Goal: Complete application form: Complete application form

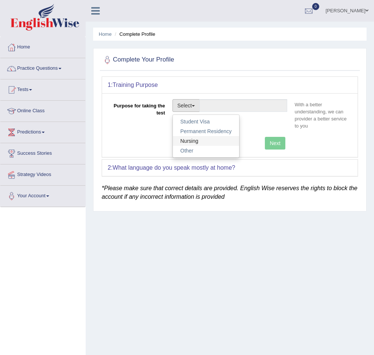
click at [202, 144] on link "Nursing" at bounding box center [206, 141] width 66 height 10
type input "Nursing"
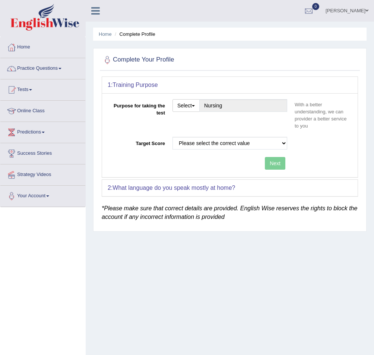
click at [221, 131] on div "Purpose for taking the test Select Student Visa Permanent Residency Nursing Oth…" at bounding box center [230, 116] width 244 height 34
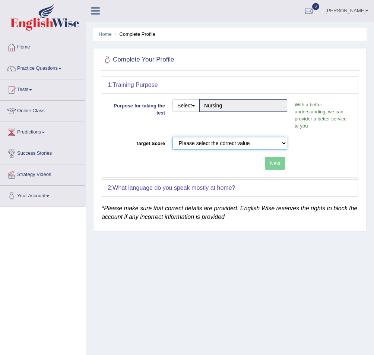
drag, startPoint x: 215, startPoint y: 138, endPoint x: 211, endPoint y: 142, distance: 5.3
click at [215, 138] on select "Please select the correct value 50 (6 bands) 58 (6.5 bands) 65 (7 bands) 79 (8 …" at bounding box center [230, 143] width 115 height 13
select select "79"
click at [173, 137] on select "Please select the correct value 50 (6 bands) 58 (6.5 bands) 65 (7 bands) 79 (8 …" at bounding box center [230, 143] width 115 height 13
click at [266, 167] on button "Next" at bounding box center [275, 163] width 20 height 13
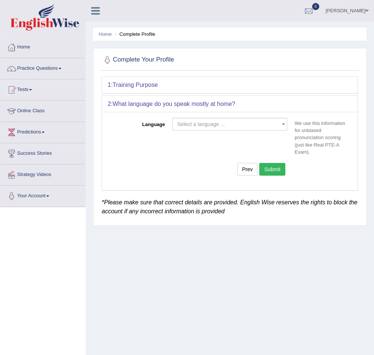
drag, startPoint x: 273, startPoint y: 161, endPoint x: 261, endPoint y: 165, distance: 12.6
click at [272, 159] on div "Language Select a language ... Afrikaans Albanian Amharic Arabic Armenian Ashan…" at bounding box center [230, 138] width 244 height 41
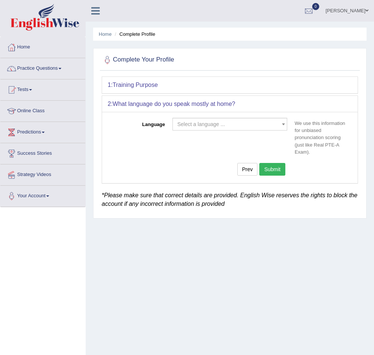
click at [231, 133] on div "Select a language ... Afrikaans Albanian Amharic Arabic Armenian Ashanti Azeri …" at bounding box center [230, 126] width 122 height 16
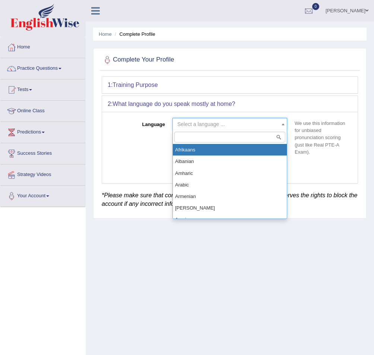
click at [231, 121] on span "Select a language ..." at bounding box center [227, 123] width 101 height 7
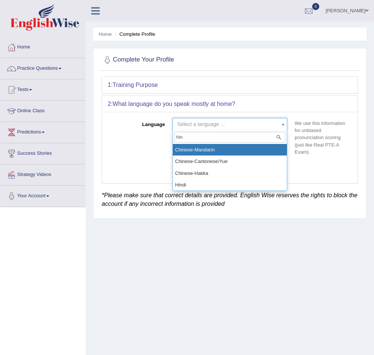
type input "hind"
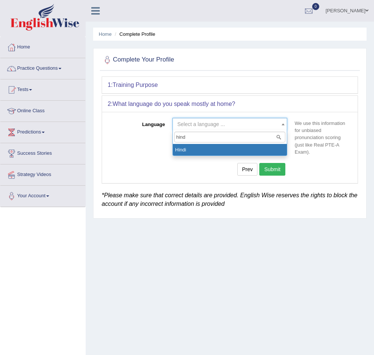
select select "Hindi"
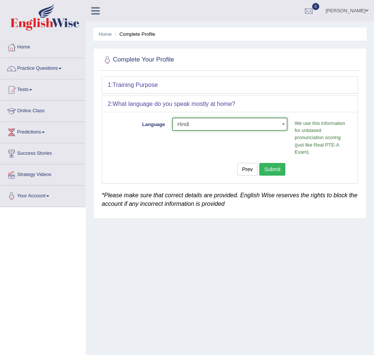
click at [284, 169] on button "Submit" at bounding box center [272, 169] width 26 height 13
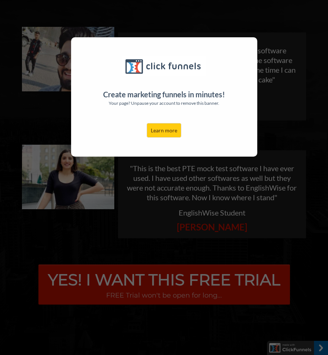
scroll to position [1741, 0]
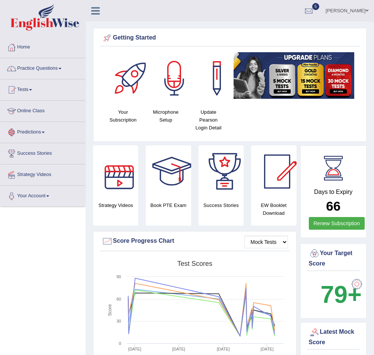
click at [45, 114] on link "Online Class" at bounding box center [42, 110] width 85 height 19
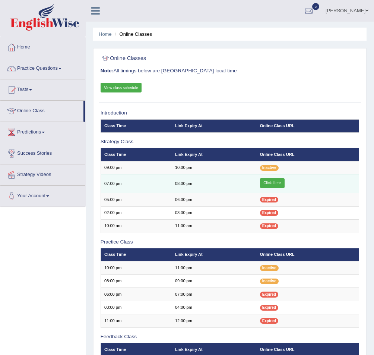
click at [279, 182] on link "Click Here" at bounding box center [272, 183] width 25 height 10
